Goal: Learn about a topic

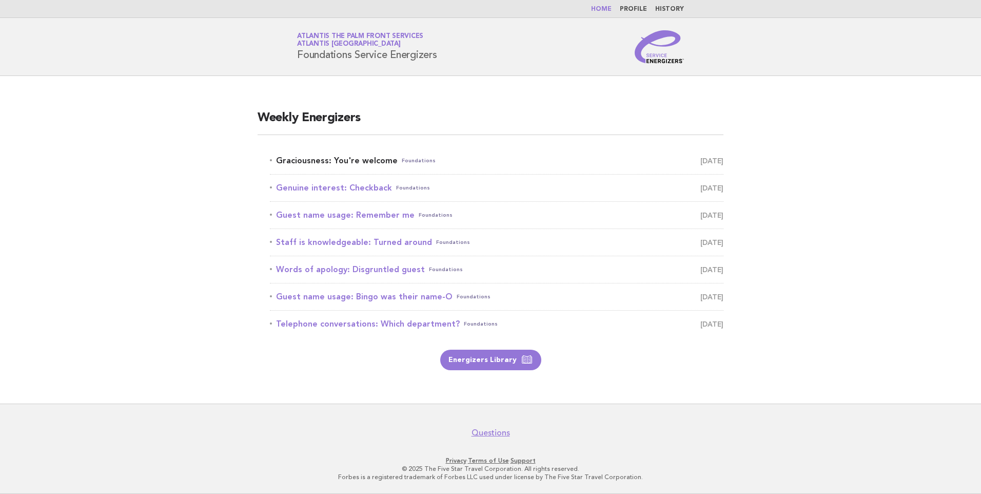
click at [347, 160] on link "Graciousness: You're welcome Foundations [DATE]" at bounding box center [497, 160] width 454 height 14
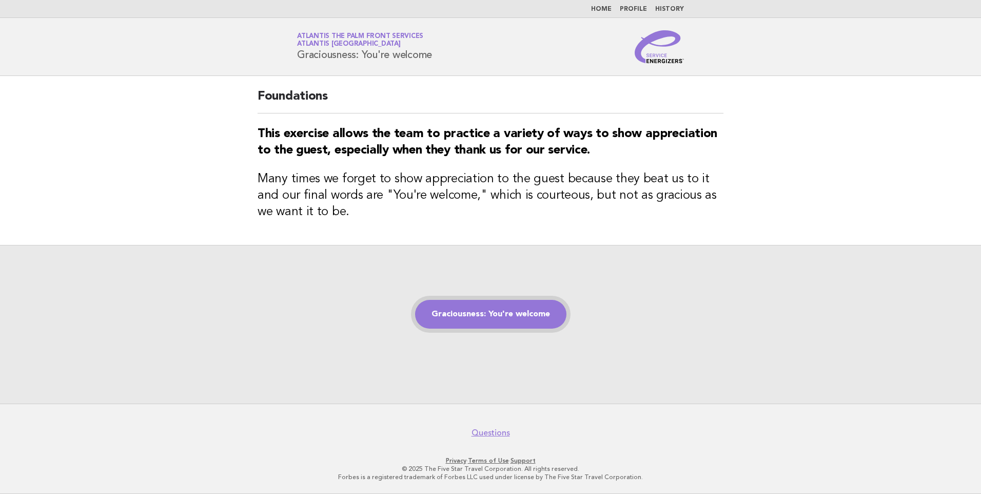
click at [529, 321] on link "Graciousness: You're welcome" at bounding box center [490, 314] width 151 height 29
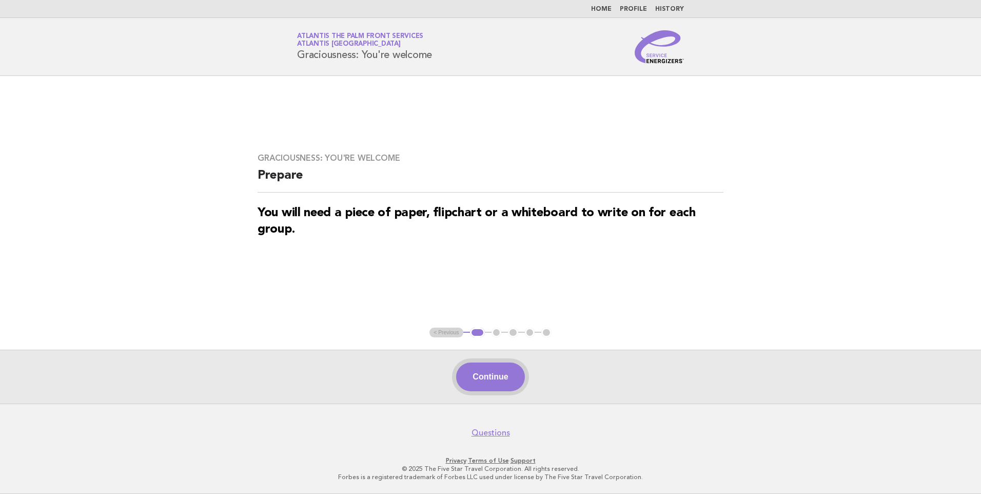
click at [505, 367] on button "Continue" at bounding box center [490, 376] width 68 height 29
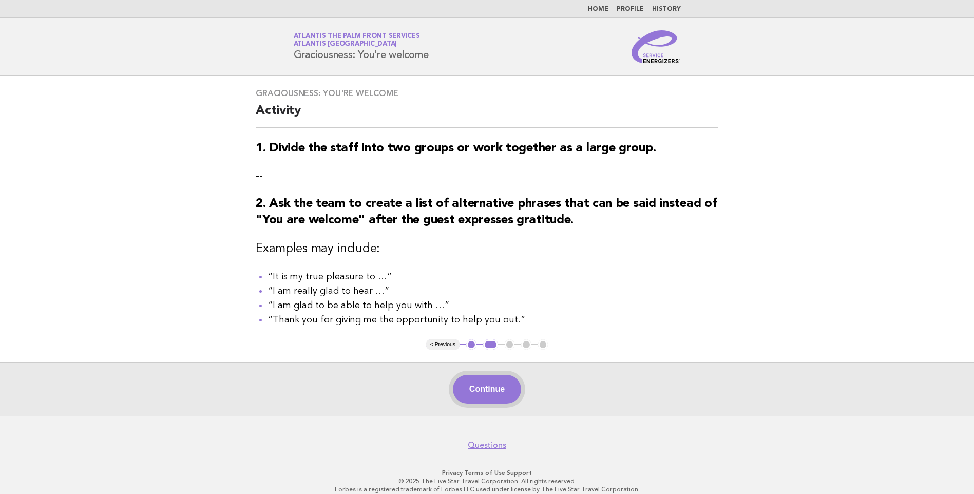
click at [496, 386] on button "Continue" at bounding box center [487, 389] width 68 height 29
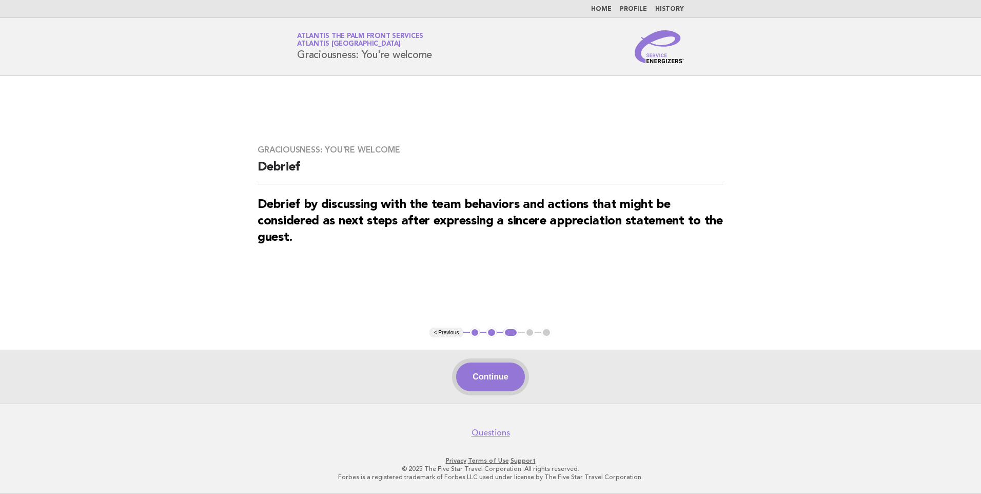
click at [497, 379] on button "Continue" at bounding box center [490, 376] width 68 height 29
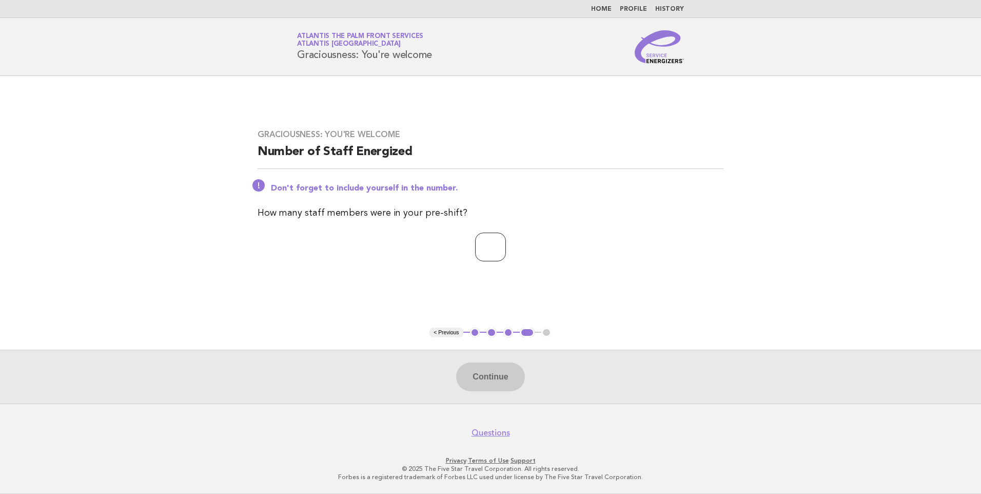
click at [487, 246] on input "number" at bounding box center [490, 246] width 31 height 29
type input "*"
click at [494, 381] on button "Continue" at bounding box center [490, 376] width 68 height 29
